Goal: Contribute content: Add original content to the website for others to see

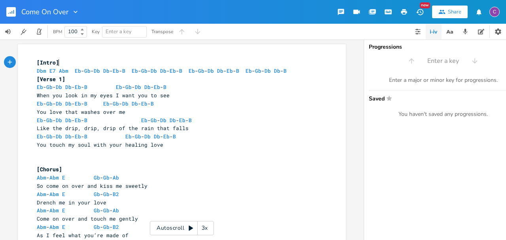
scroll to position [3, 0]
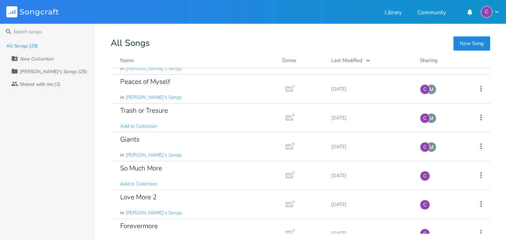
scroll to position [110, 0]
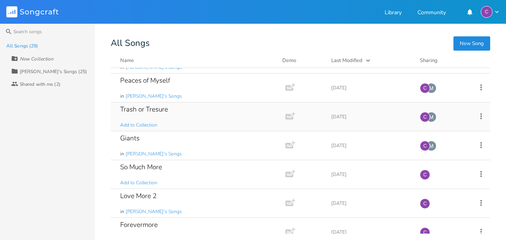
click at [129, 112] on div "Trash or Tresure" at bounding box center [144, 109] width 48 height 7
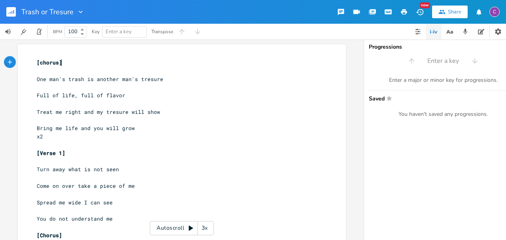
scroll to position [3, 0]
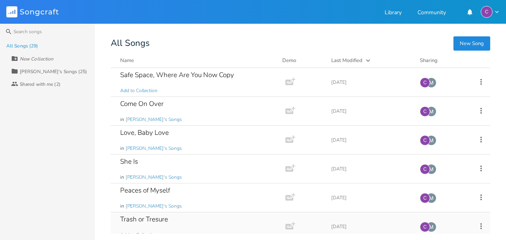
click at [140, 216] on div "Trash or Tresure" at bounding box center [144, 219] width 48 height 7
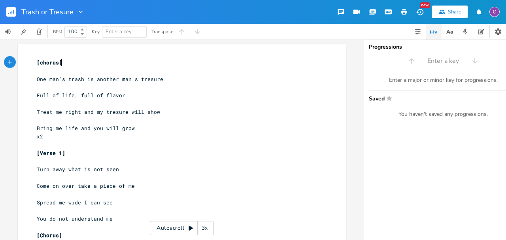
scroll to position [3, 0]
click at [41, 70] on pre "​" at bounding box center [177, 71] width 285 height 8
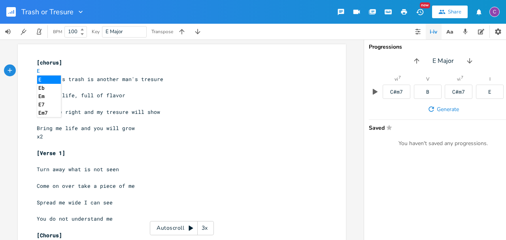
type textarea "E"
type textarea "A"
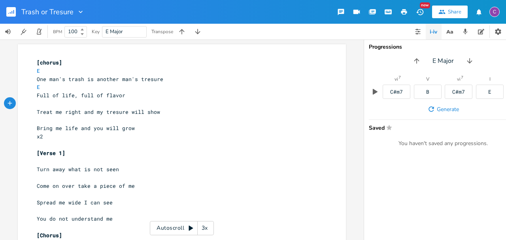
scroll to position [0, 4]
type textarea "C"
type textarea "A E"
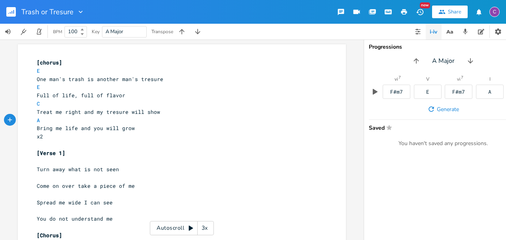
type textarea "W"
type textarea "Esus"
type textarea "E"
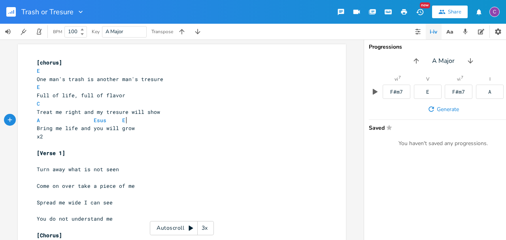
scroll to position [0, 0]
click at [41, 105] on span "C" at bounding box center [40, 103] width 6 height 7
type textarea "D"
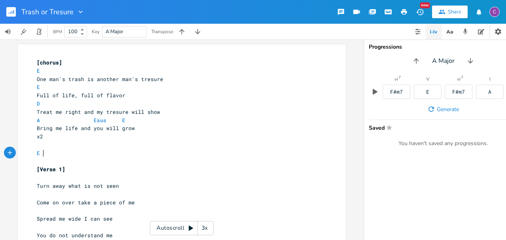
scroll to position [0, 9]
type textarea "E E/"
type textarea "E withn"
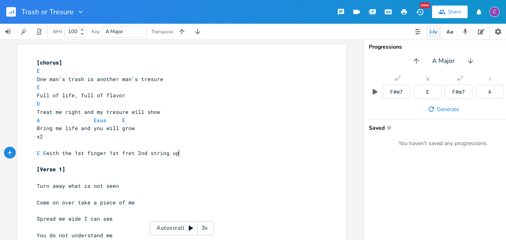
type textarea "the 1st finger 1st fret 2nd string up"
click at [43, 181] on pre "​" at bounding box center [177, 177] width 285 height 8
type textarea "F"
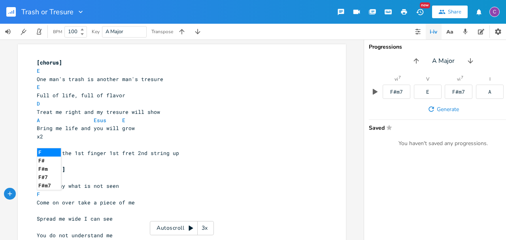
scroll to position [0, 5]
type textarea "F"
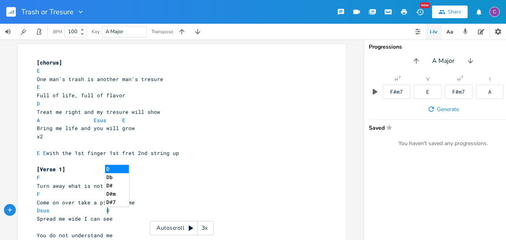
type textarea "Dsus D"
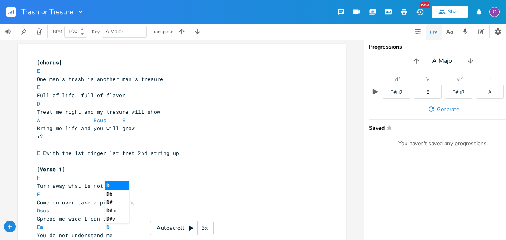
type textarea "Em Dn"
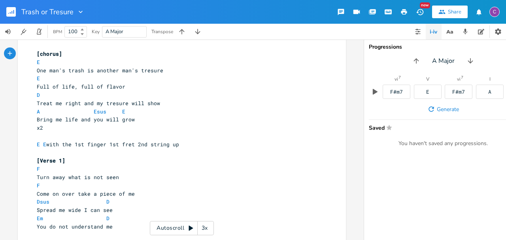
scroll to position [0, 0]
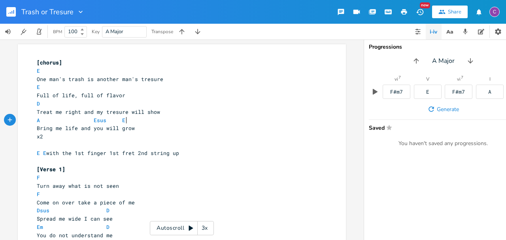
click at [131, 124] on pre "A Esus E" at bounding box center [177, 120] width 285 height 8
type textarea "D"
click at [44, 68] on pre "E" at bounding box center [177, 71] width 285 height 8
type textarea "m"
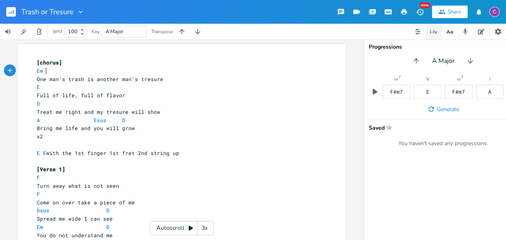
scroll to position [0, 0]
type textarea "m"
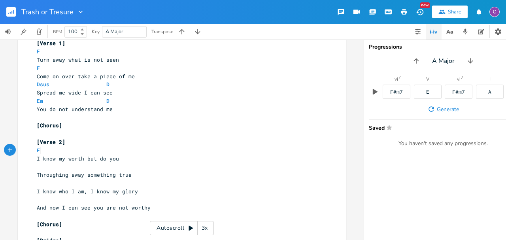
scroll to position [0, 3]
type textarea "F"
type textarea "Dsus D"
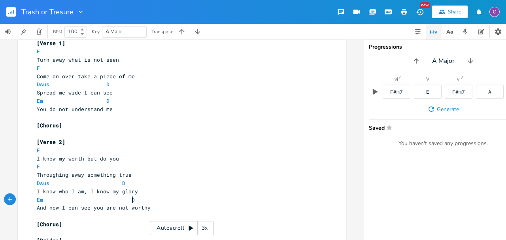
scroll to position [0, 59]
type textarea "Em D"
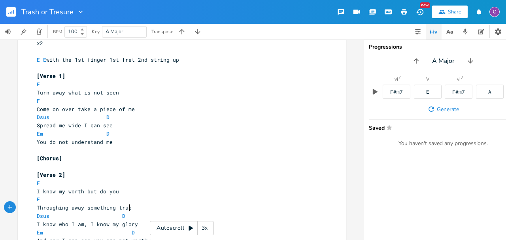
scroll to position [118, 0]
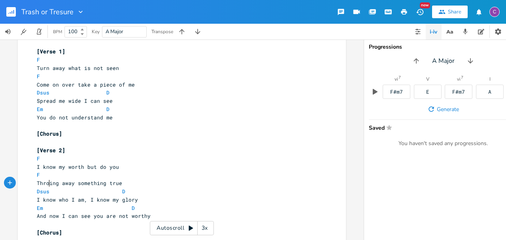
type textarea "w"
type textarea "D"
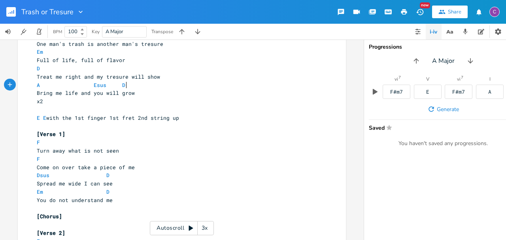
click at [127, 83] on span "A Esus D" at bounding box center [84, 84] width 95 height 7
type textarea "em"
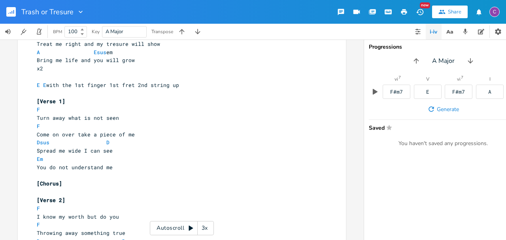
scroll to position [27, 0]
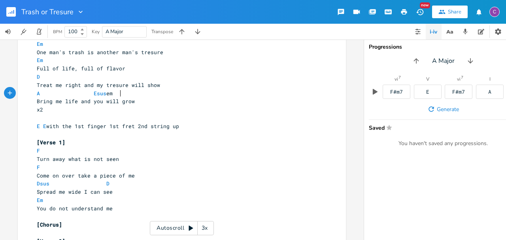
click at [113, 93] on span "A Esus em" at bounding box center [75, 93] width 76 height 7
type textarea "E"
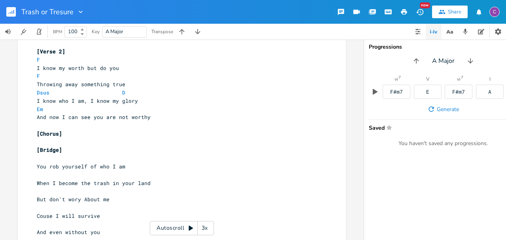
scroll to position [265, 0]
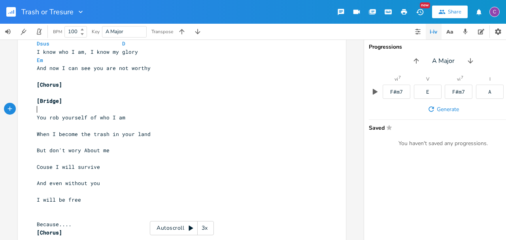
click at [43, 109] on pre "​" at bounding box center [177, 109] width 285 height 8
type textarea "Em"
type textarea "A Em"
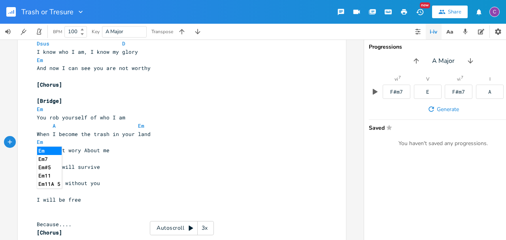
type textarea "Em"
type textarea "A"
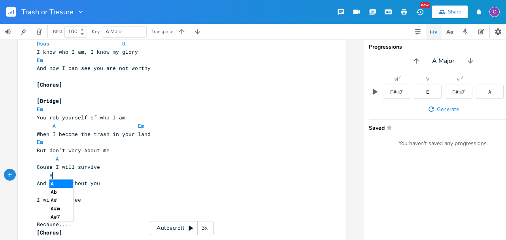
type textarea "A"
type textarea "thrive"
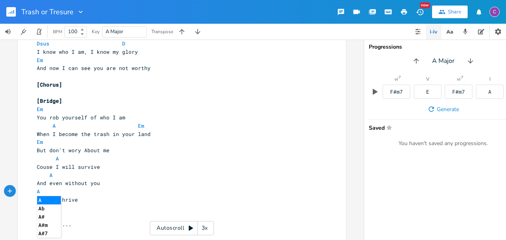
type textarea "A"
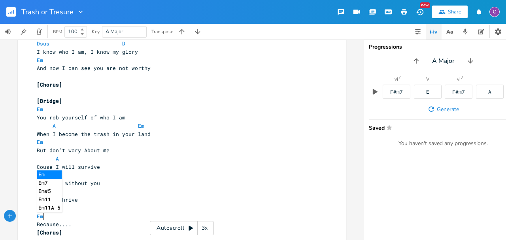
scroll to position [0, 10]
type textarea "Em"
click at [403, 15] on icon "button" at bounding box center [404, 12] width 6 height 6
